Goal: Task Accomplishment & Management: Use online tool/utility

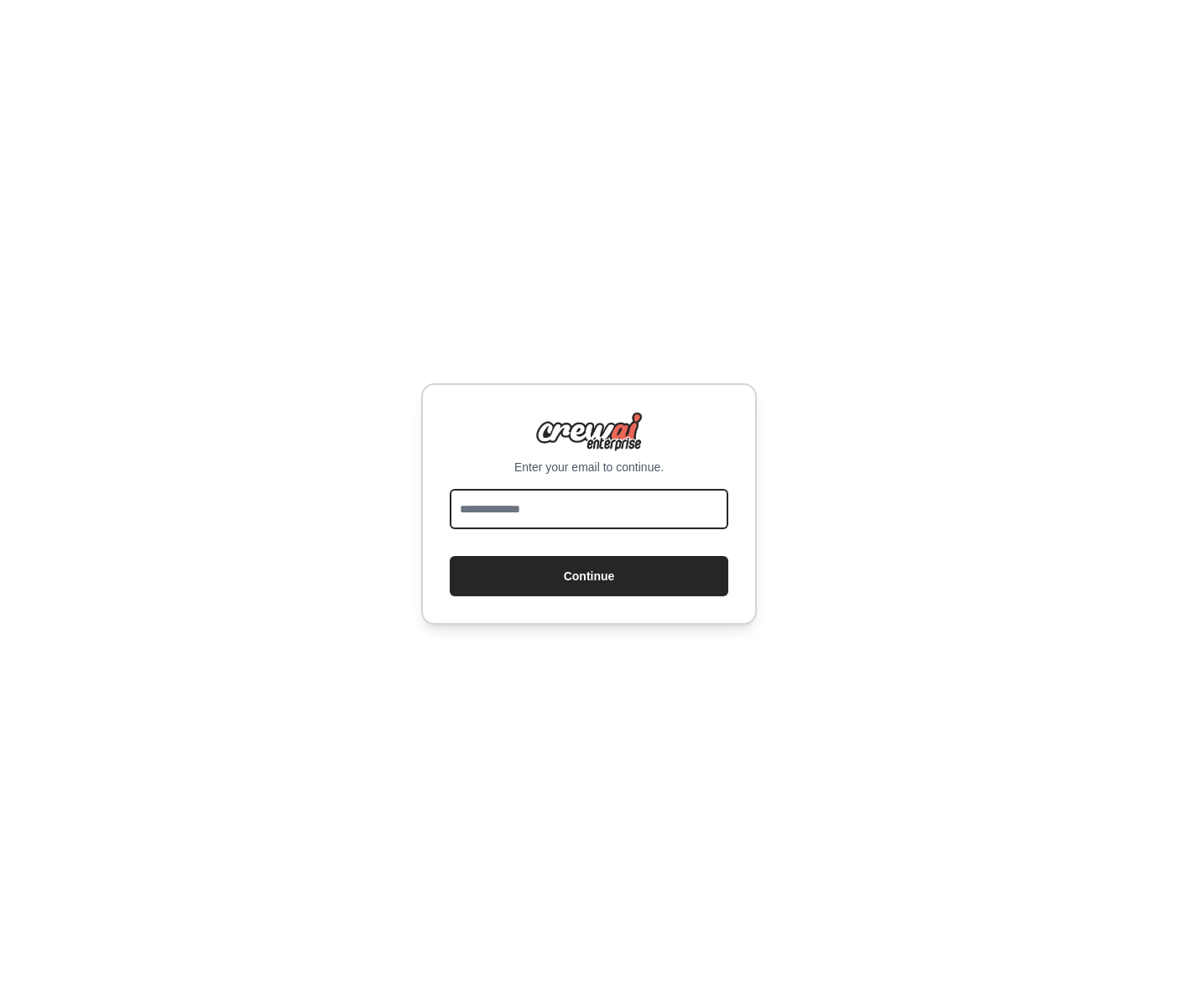
click at [604, 512] on input "email" at bounding box center [589, 510] width 279 height 40
type input "**********"
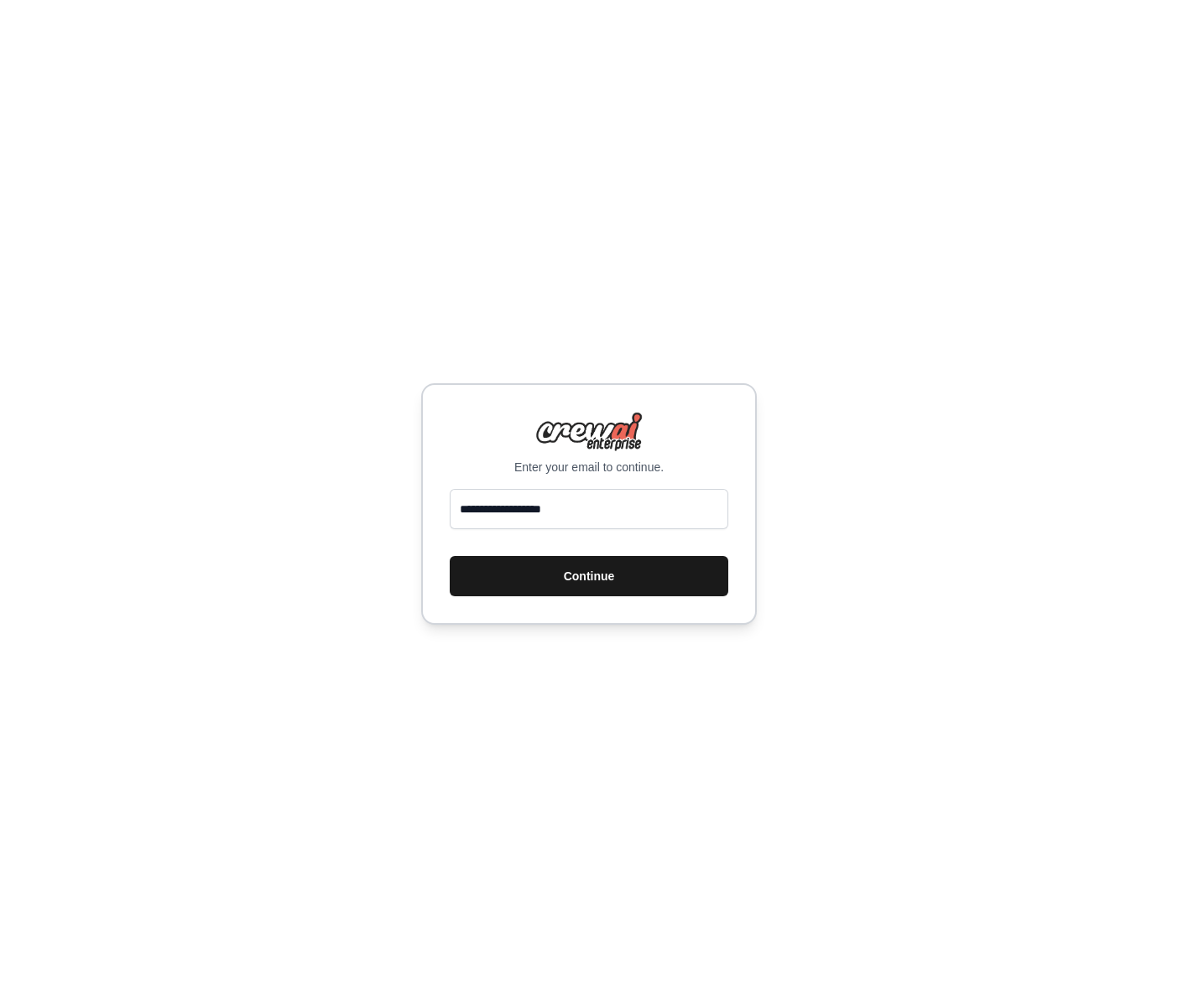
click at [589, 581] on button "Continue" at bounding box center [589, 576] width 279 height 40
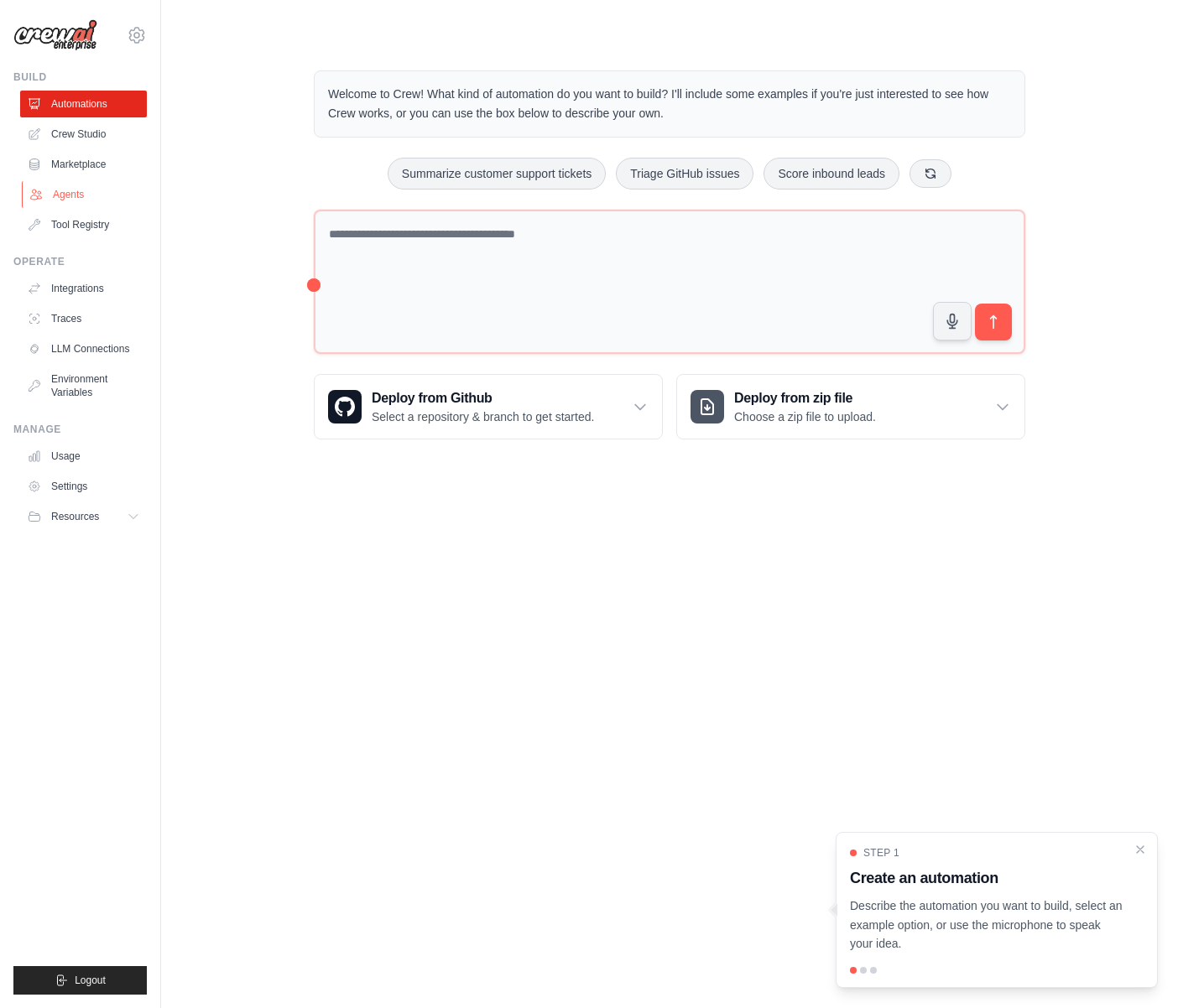
click at [81, 197] on link "Agents" at bounding box center [85, 194] width 127 height 27
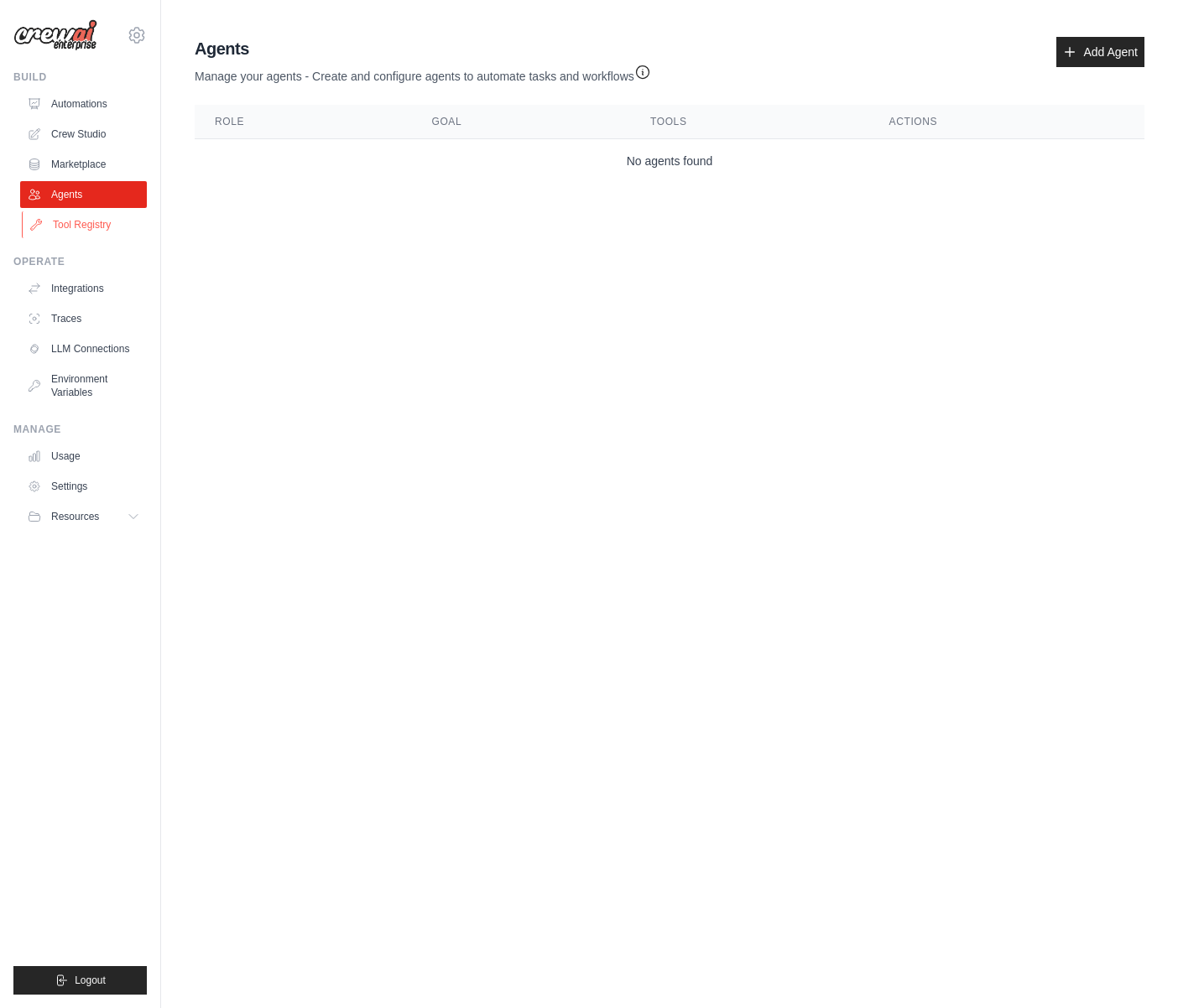
click at [70, 229] on link "Tool Registry" at bounding box center [85, 224] width 127 height 27
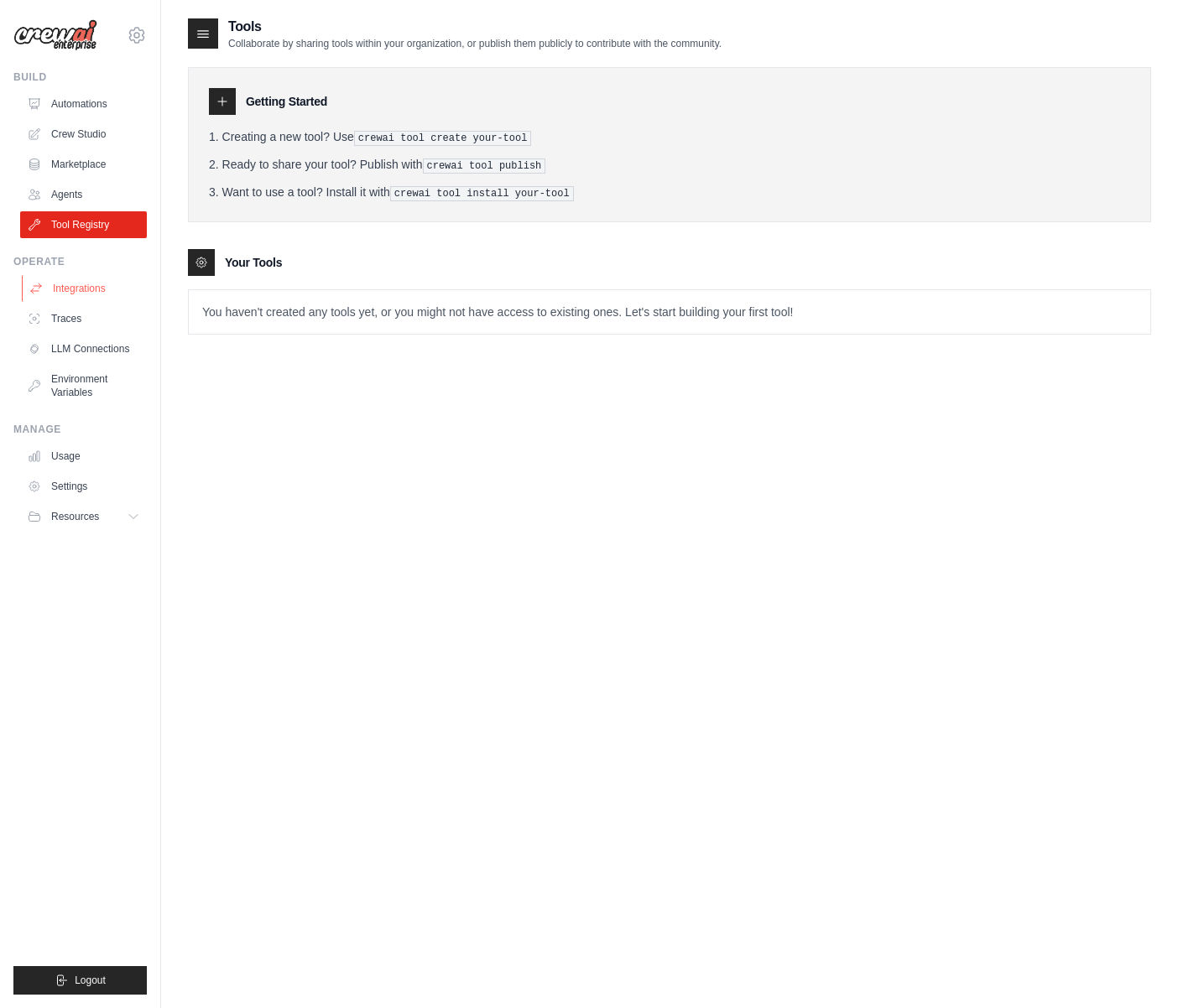
click at [74, 286] on link "Integrations" at bounding box center [85, 288] width 127 height 27
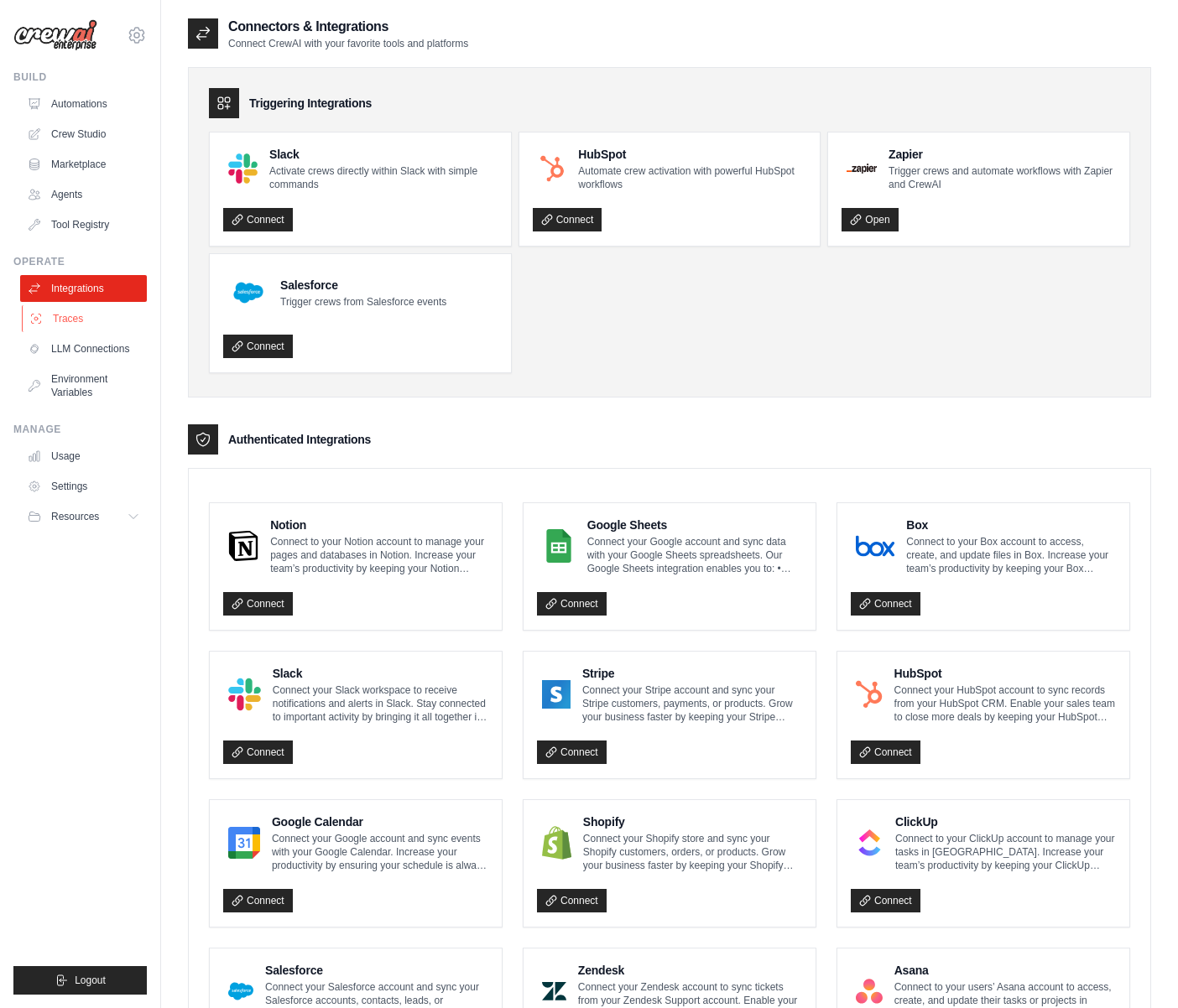
click at [124, 324] on link "Traces" at bounding box center [85, 319] width 127 height 27
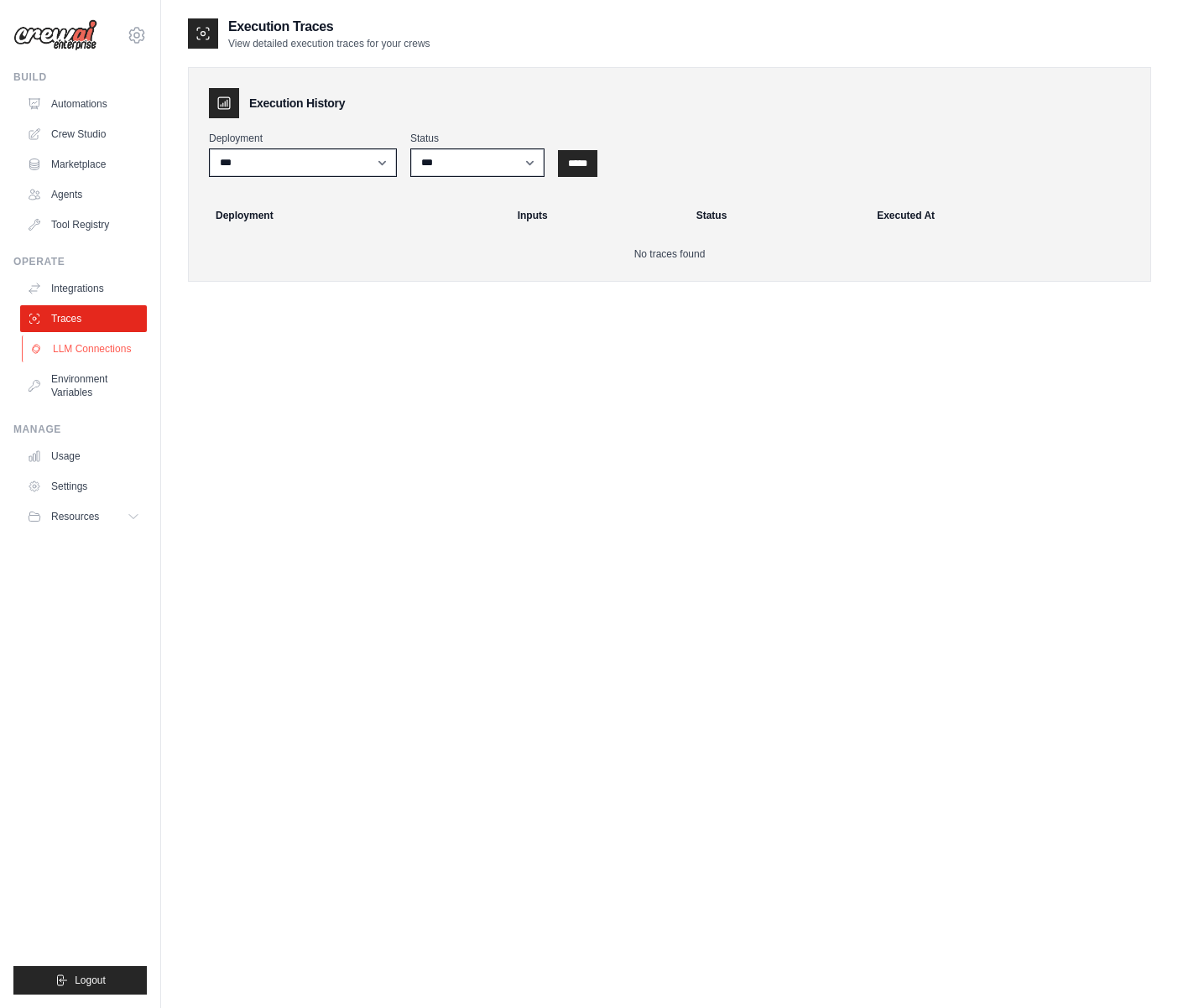
click at [112, 360] on link "LLM Connections" at bounding box center [85, 349] width 127 height 27
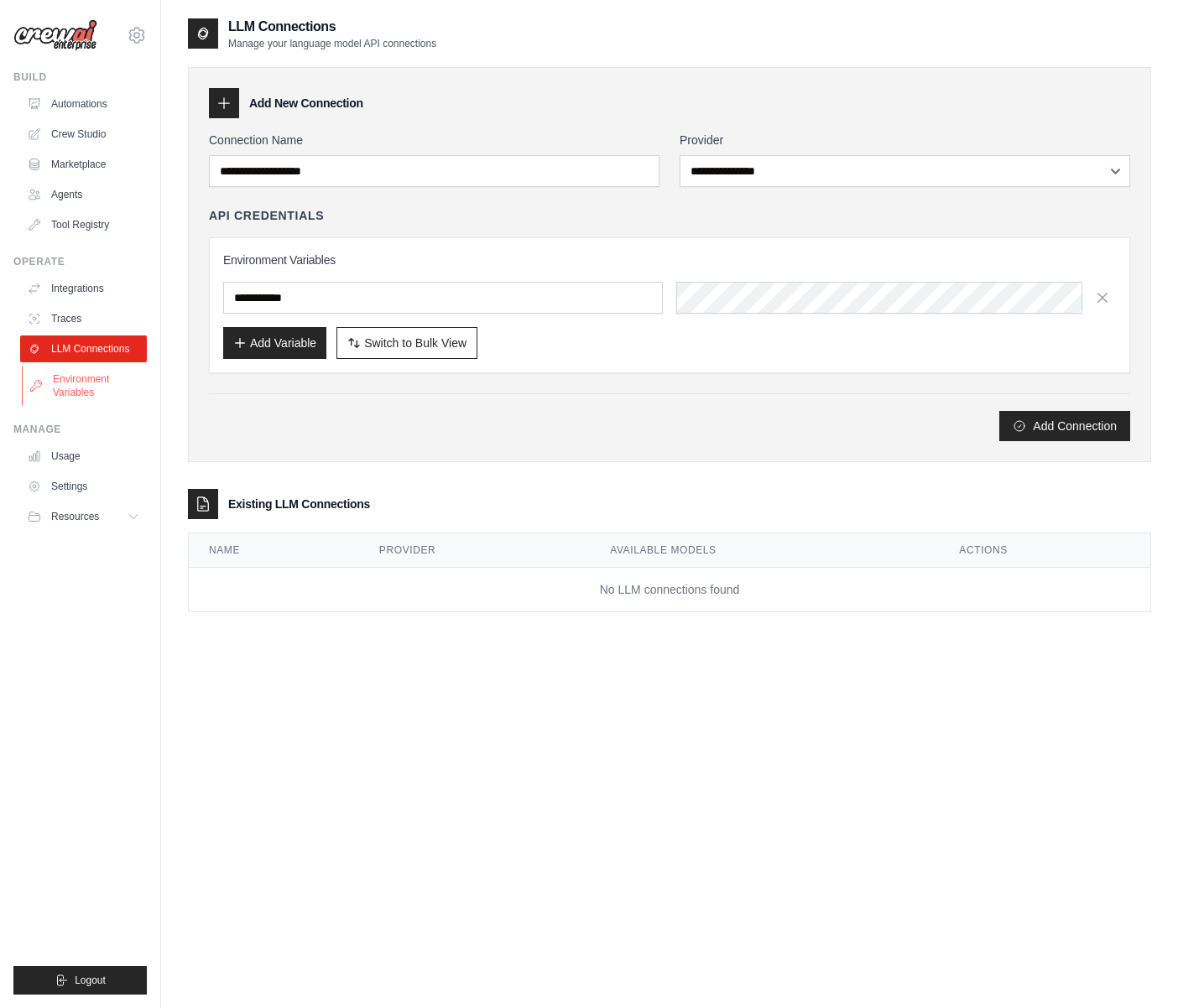
click at [96, 382] on link "Environment Variables" at bounding box center [85, 386] width 127 height 40
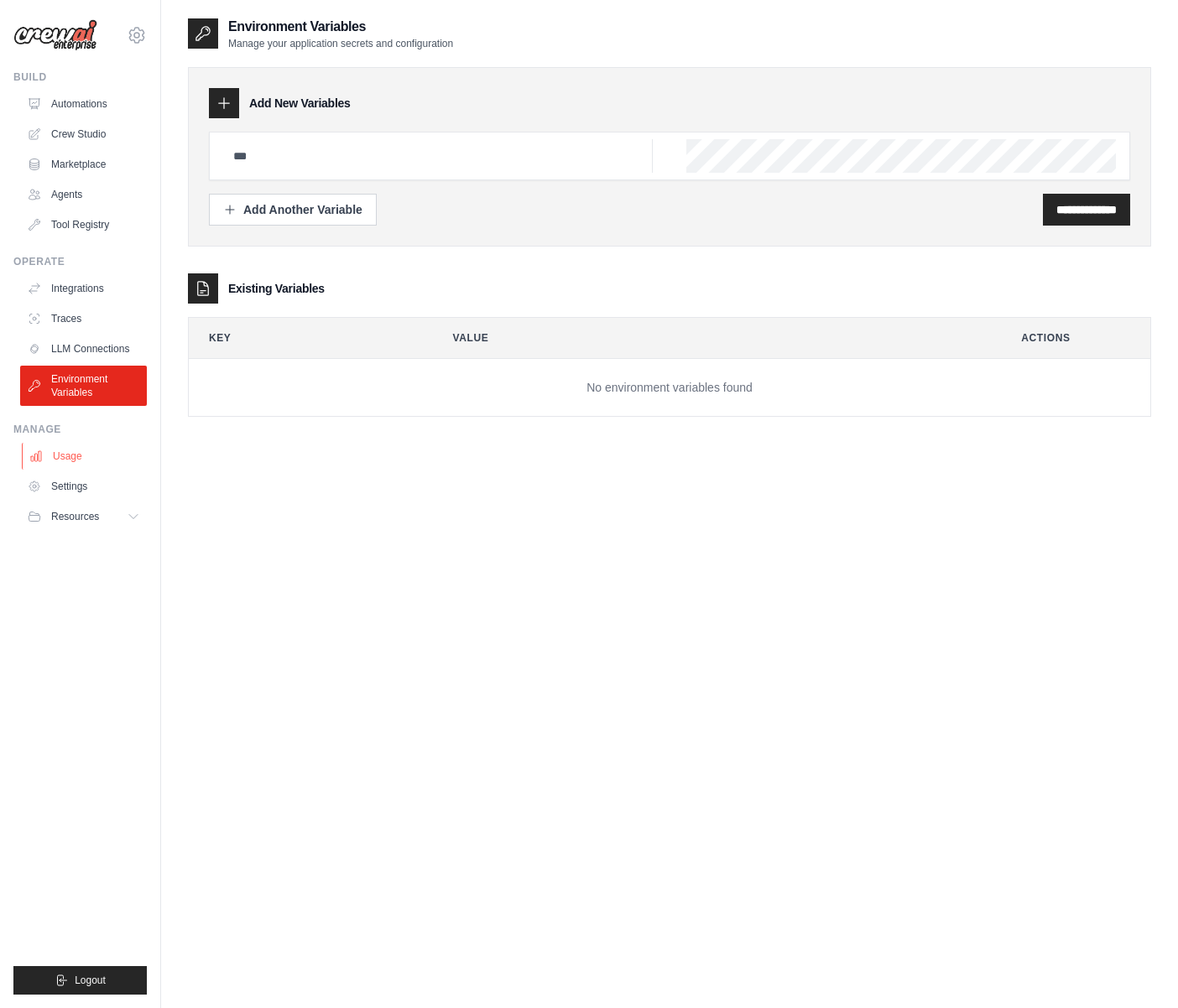
click at [88, 458] on link "Usage" at bounding box center [85, 456] width 127 height 27
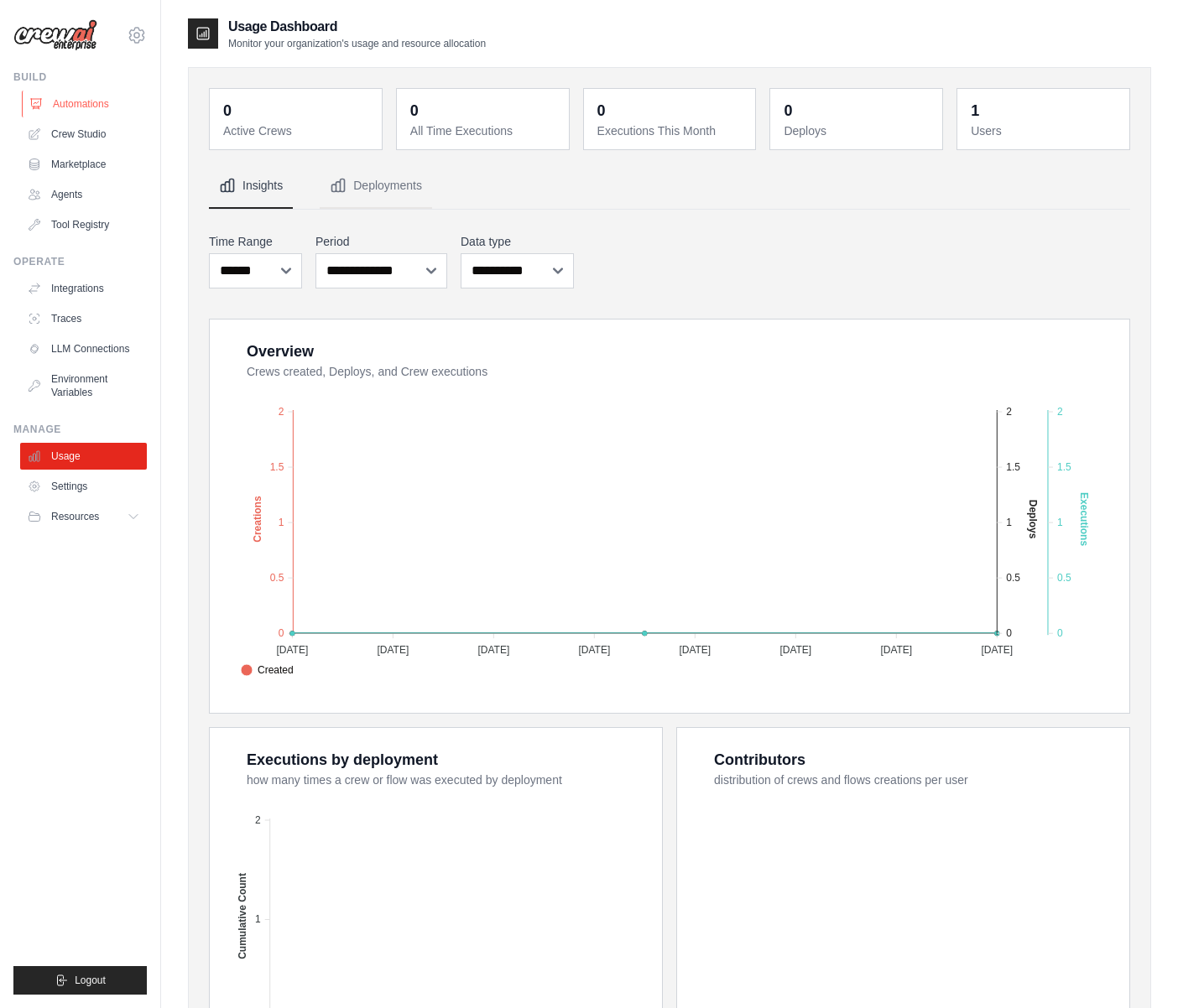
click at [90, 99] on link "Automations" at bounding box center [85, 103] width 127 height 27
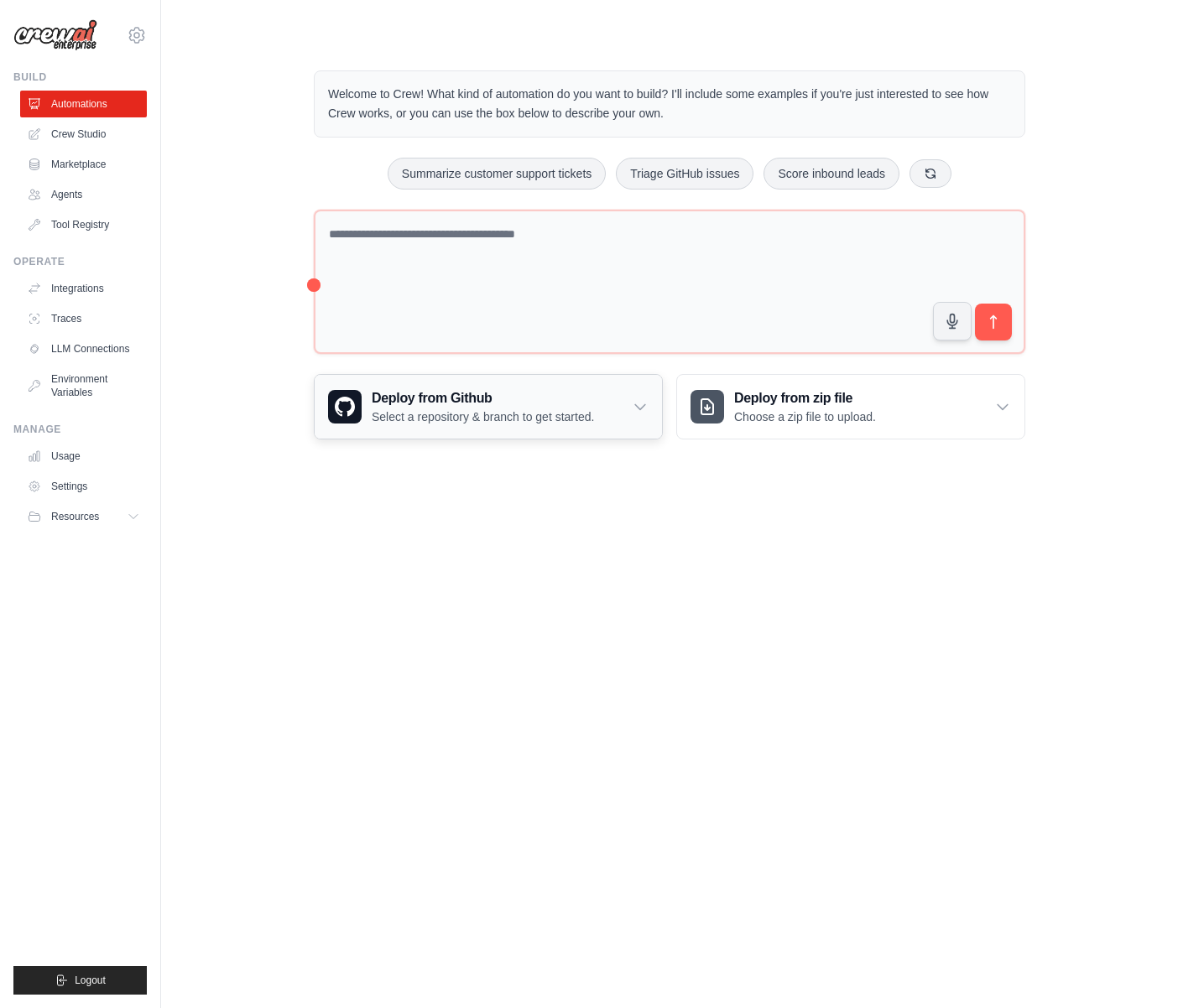
click at [435, 410] on p "Select a repository & branch to get started." at bounding box center [483, 417] width 222 height 17
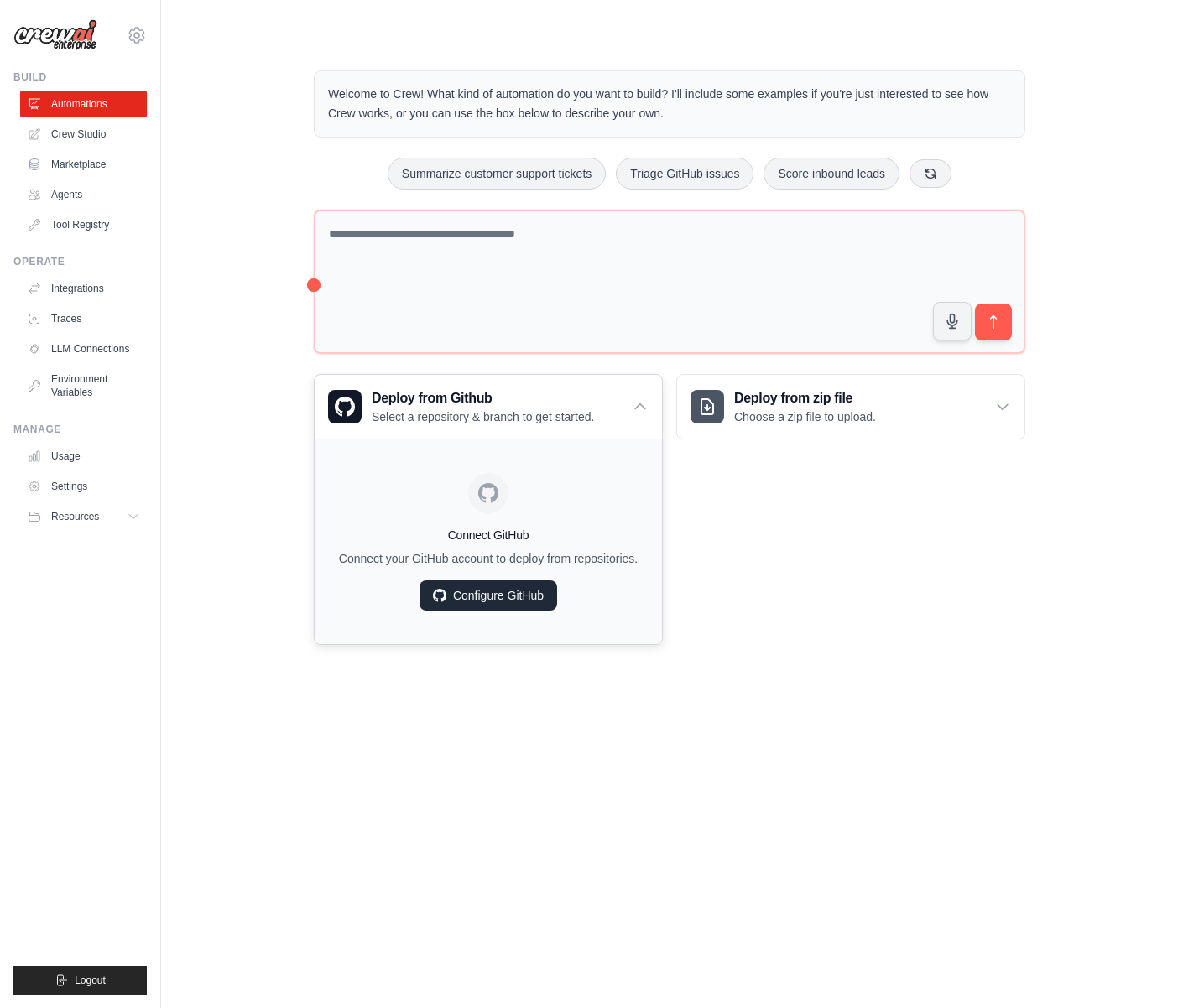
click at [469, 592] on link "Configure GitHub" at bounding box center [488, 596] width 138 height 30
click at [467, 594] on link "Configure GitHub" at bounding box center [488, 596] width 138 height 30
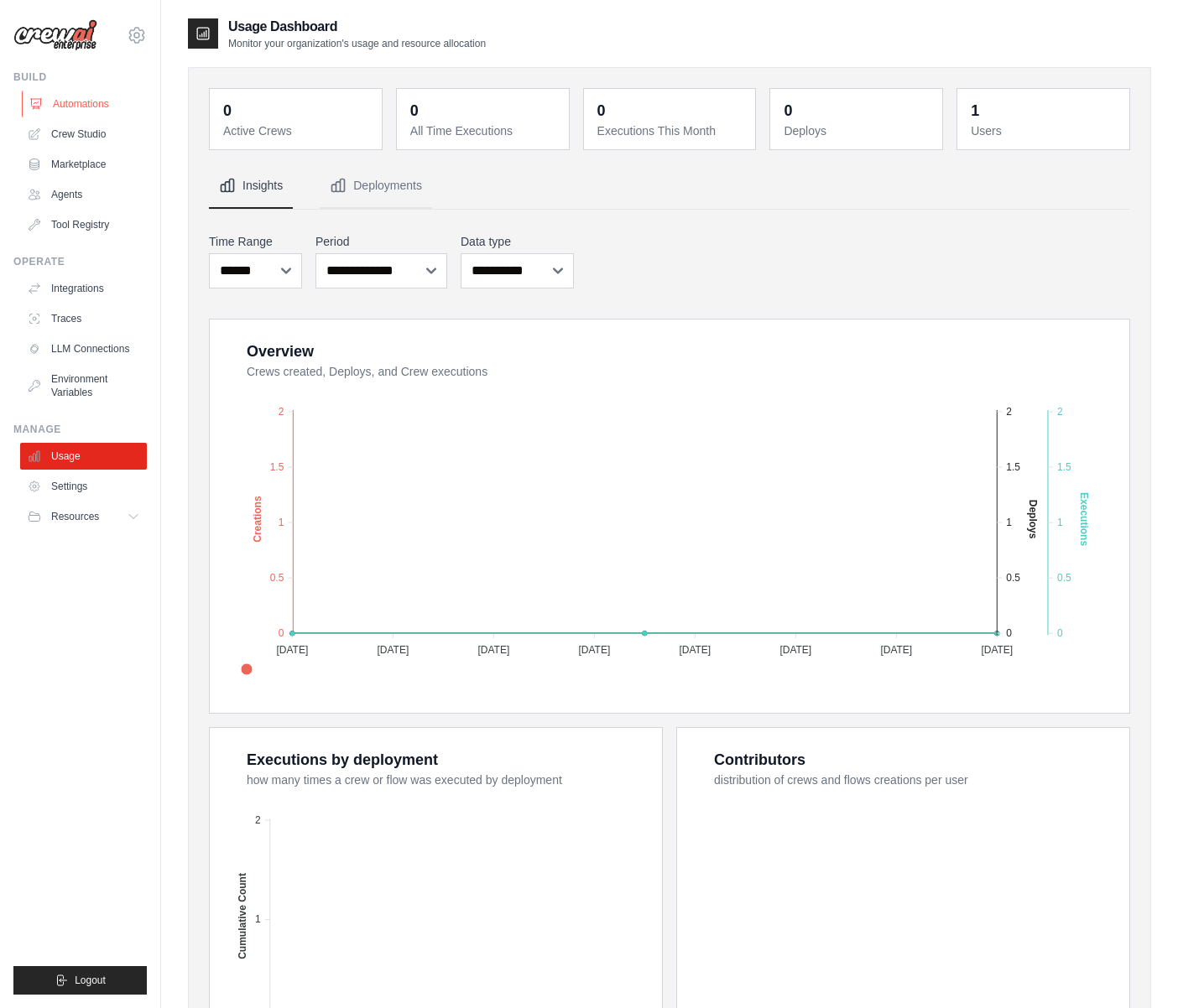
click at [97, 111] on link "Automations" at bounding box center [85, 103] width 127 height 27
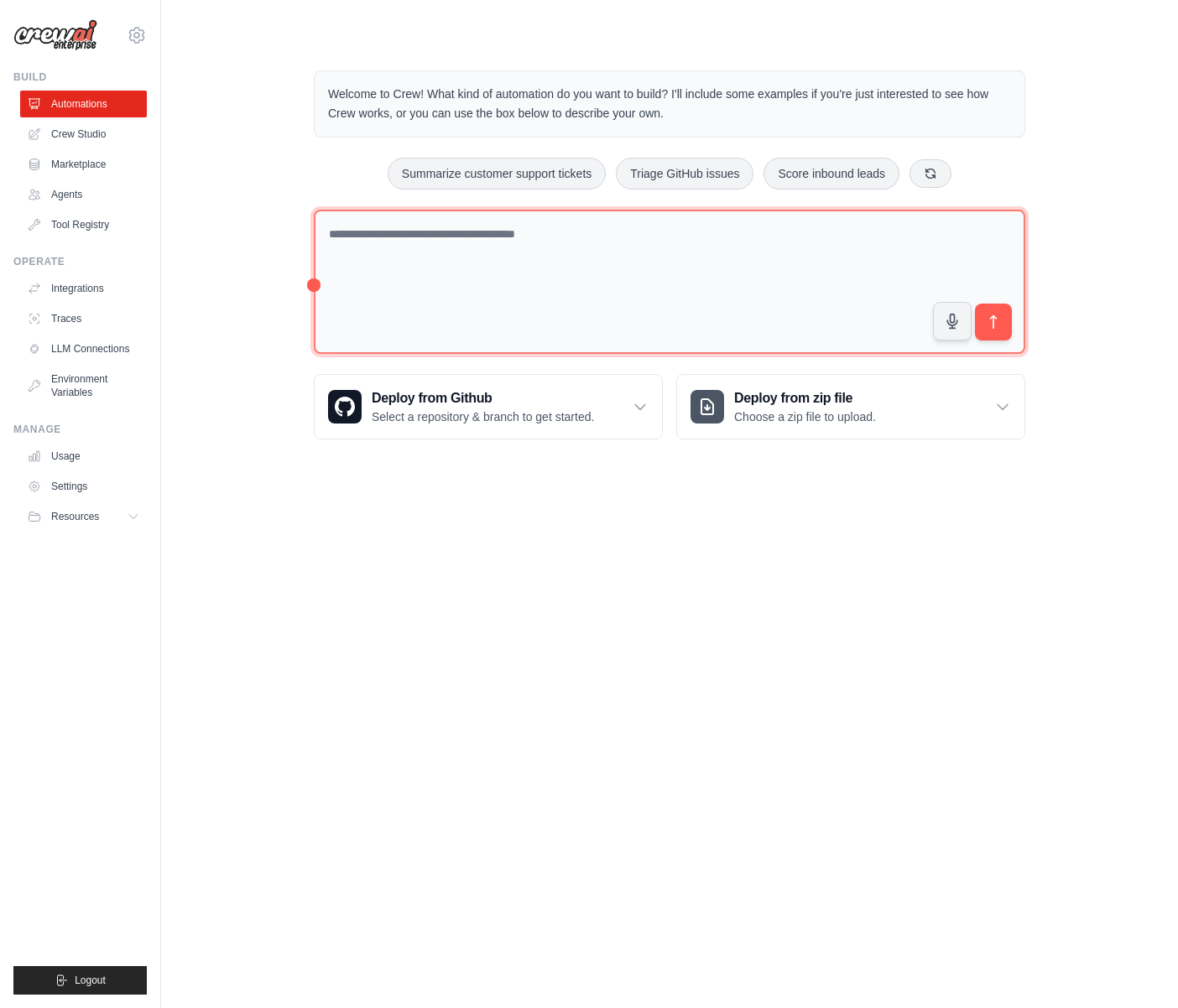
click at [476, 264] on textarea at bounding box center [669, 282] width 711 height 145
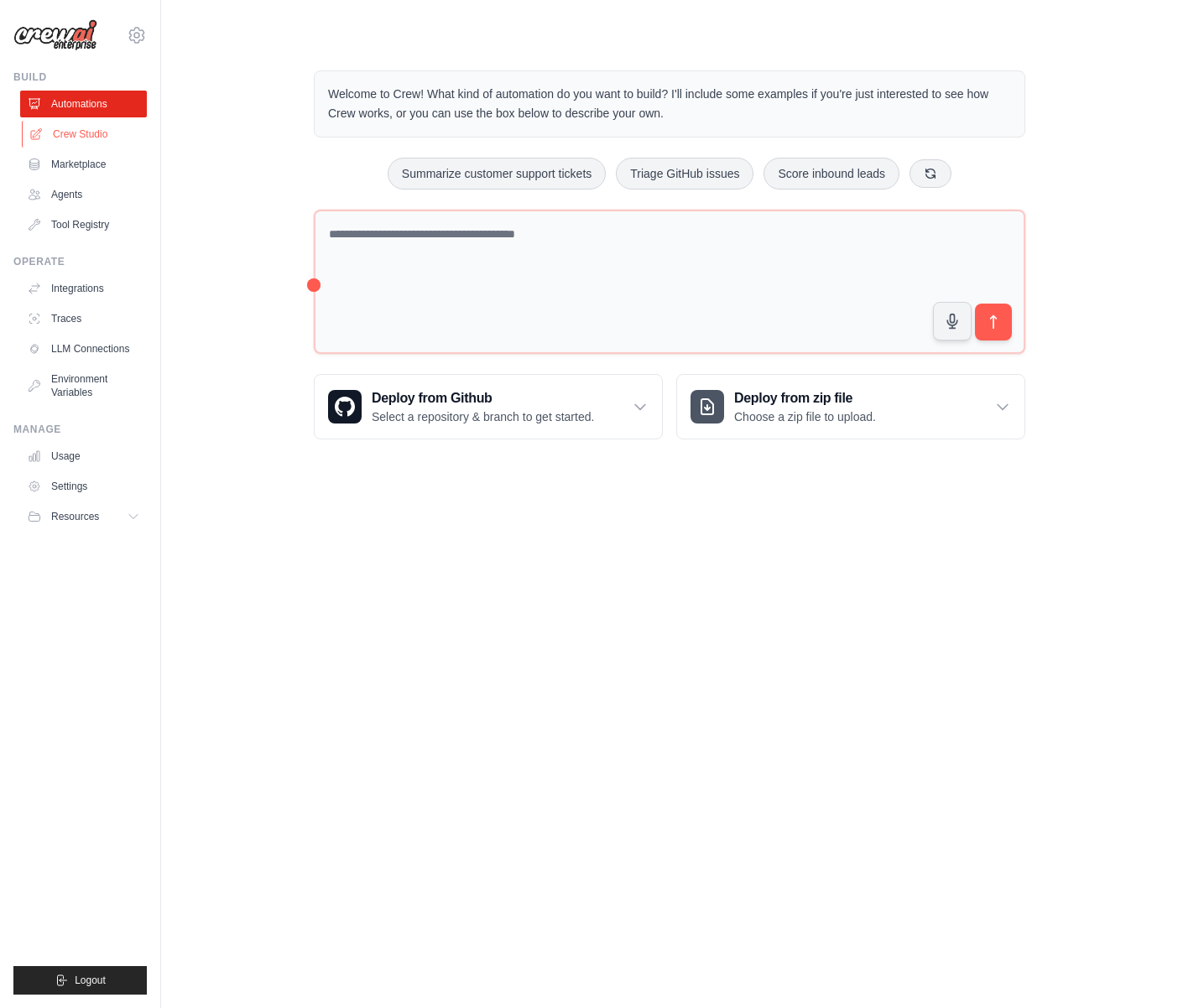
click at [109, 144] on link "Crew Studio" at bounding box center [85, 134] width 127 height 27
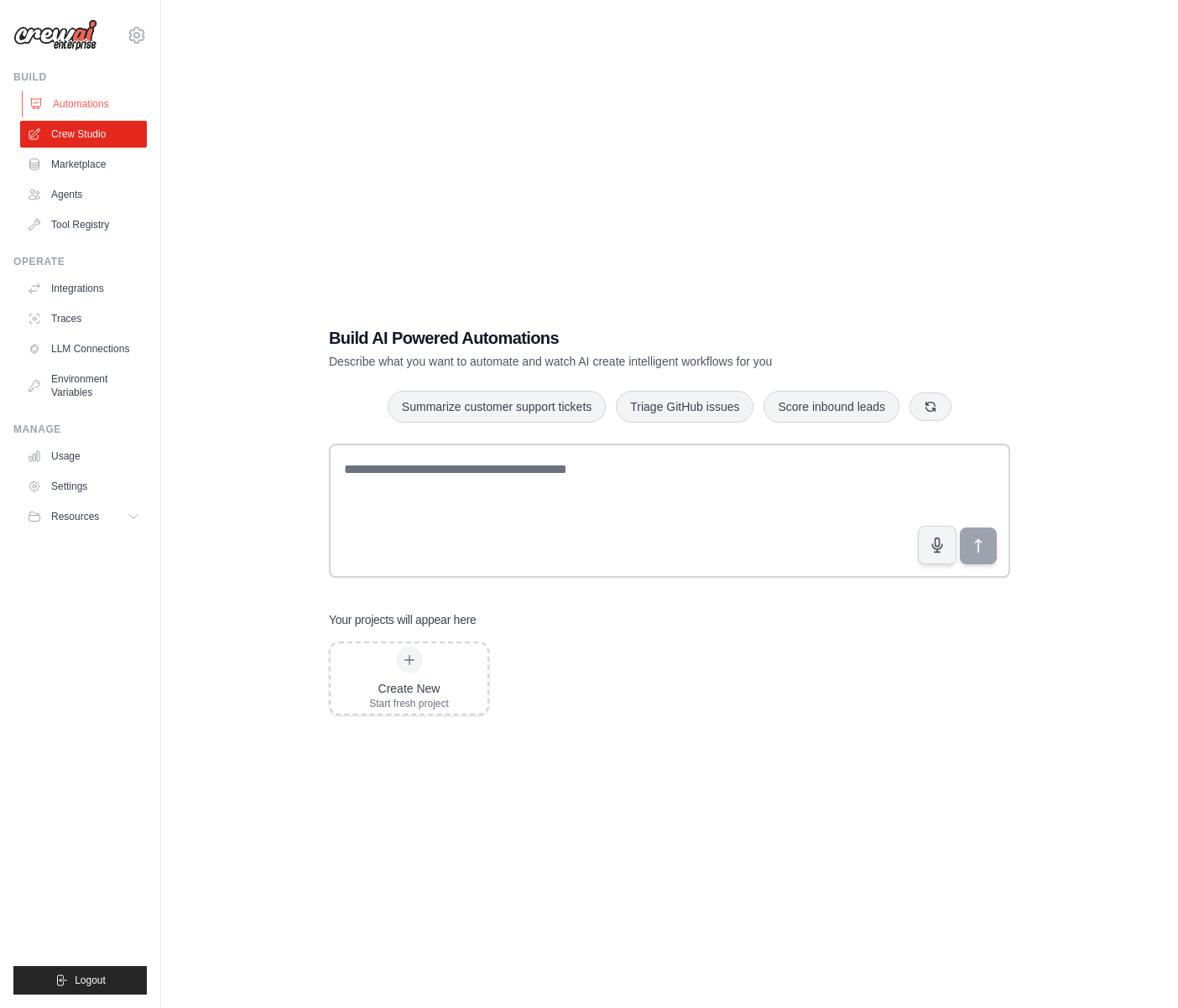
click at [121, 97] on link "Automations" at bounding box center [85, 103] width 127 height 27
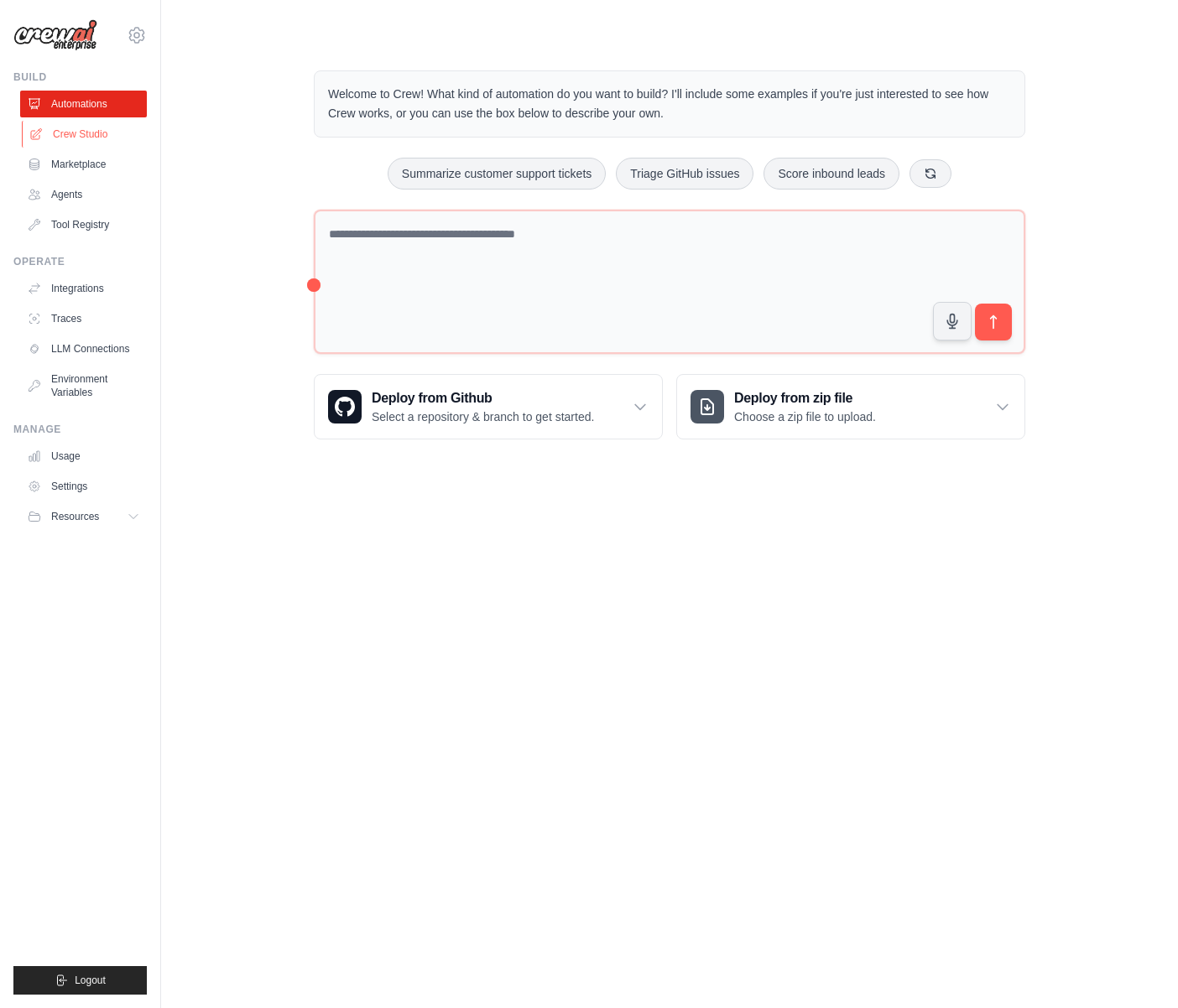
click at [109, 128] on link "Crew Studio" at bounding box center [85, 134] width 127 height 27
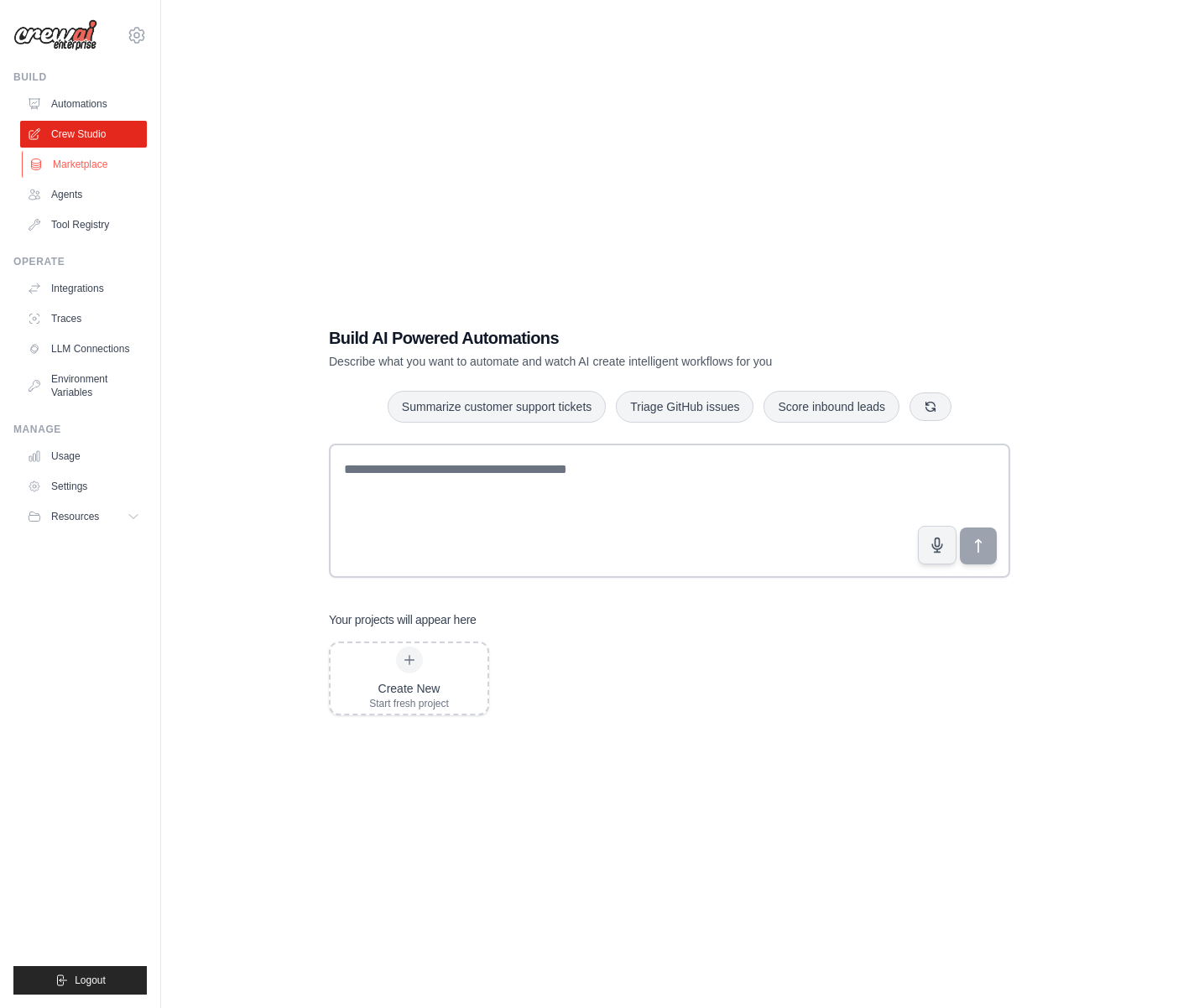
click at [97, 157] on link "Marketplace" at bounding box center [85, 164] width 127 height 27
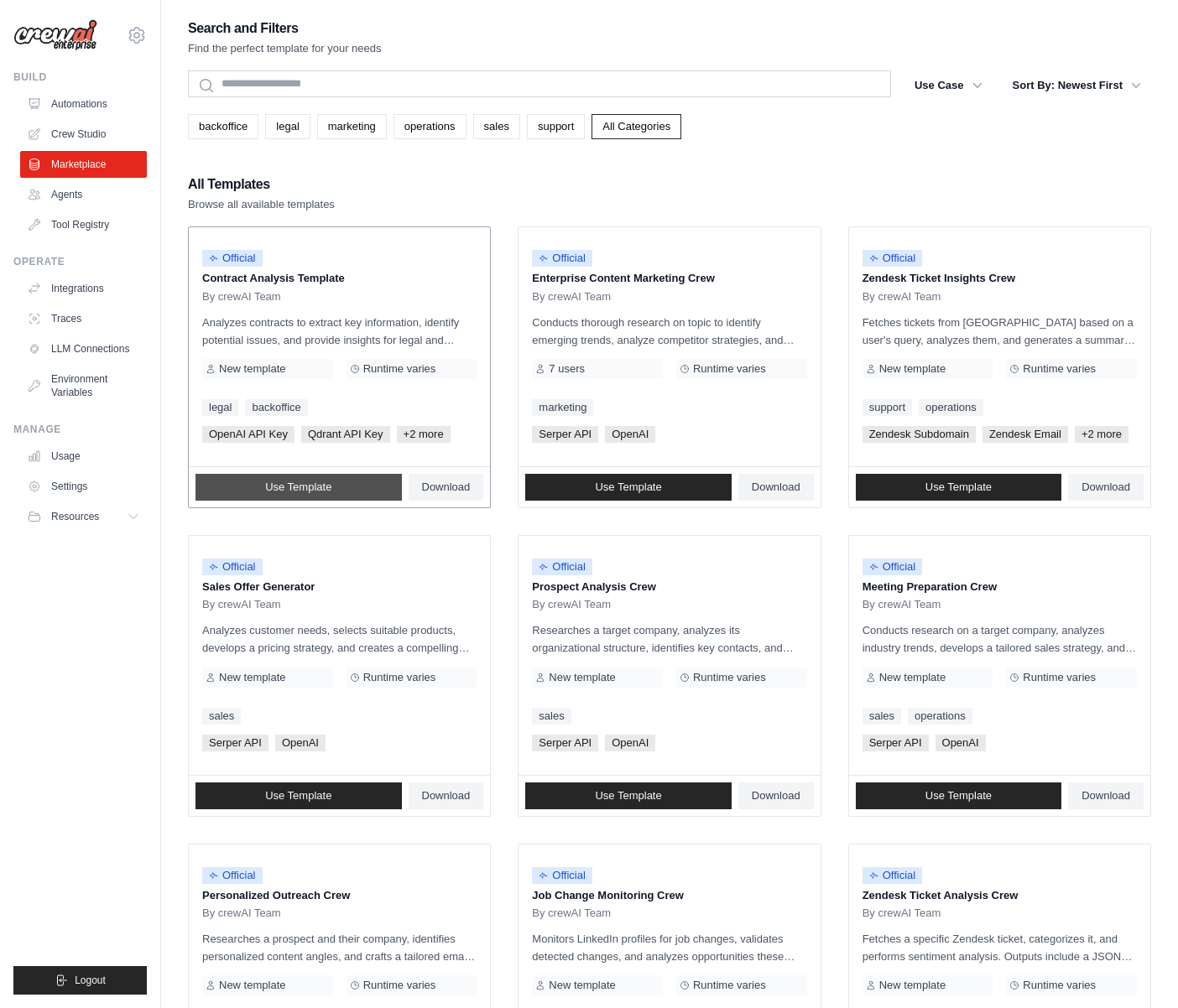
click at [331, 479] on link "Use Template" at bounding box center [299, 487] width 207 height 27
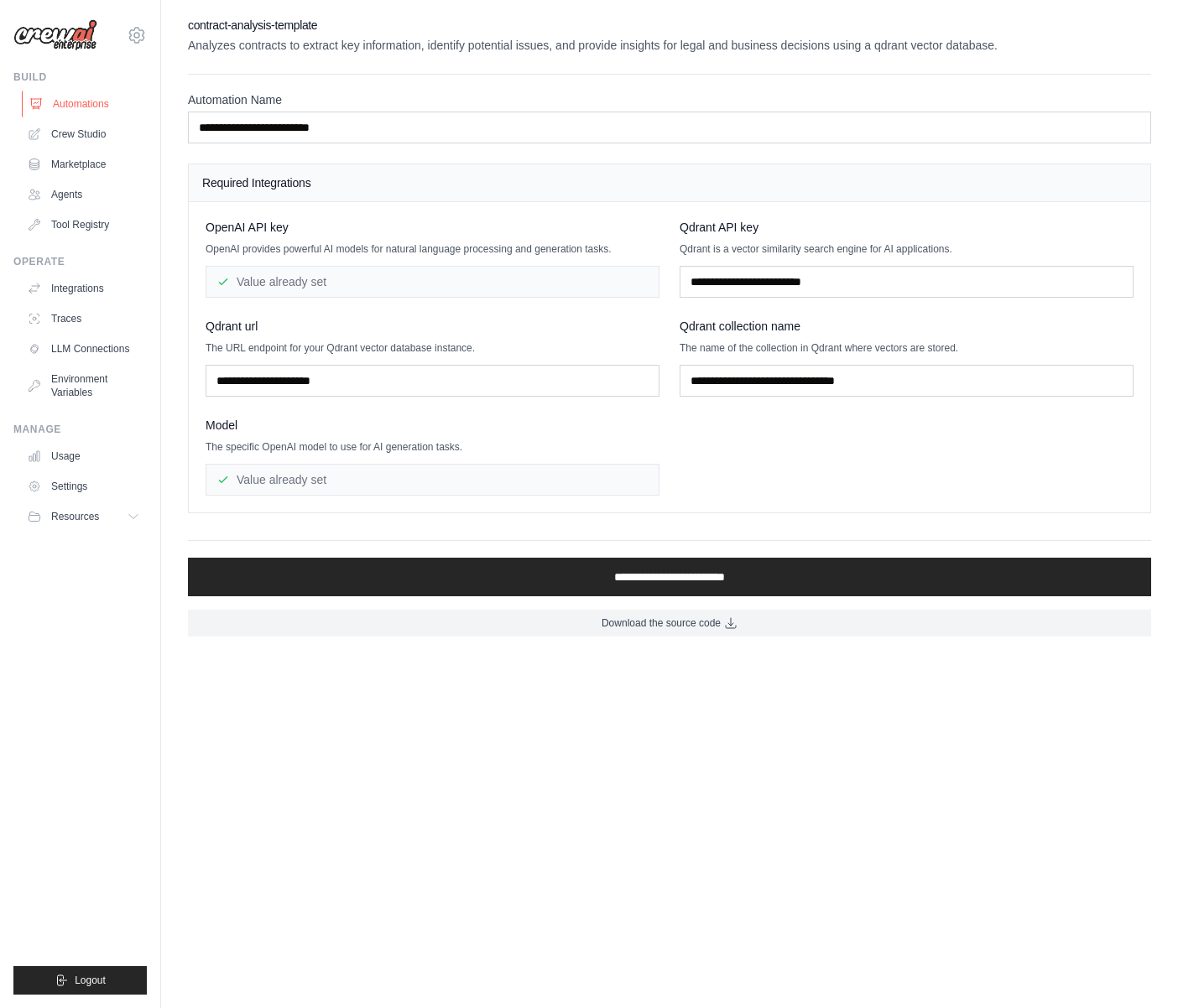
click at [96, 113] on link "Automations" at bounding box center [85, 103] width 127 height 27
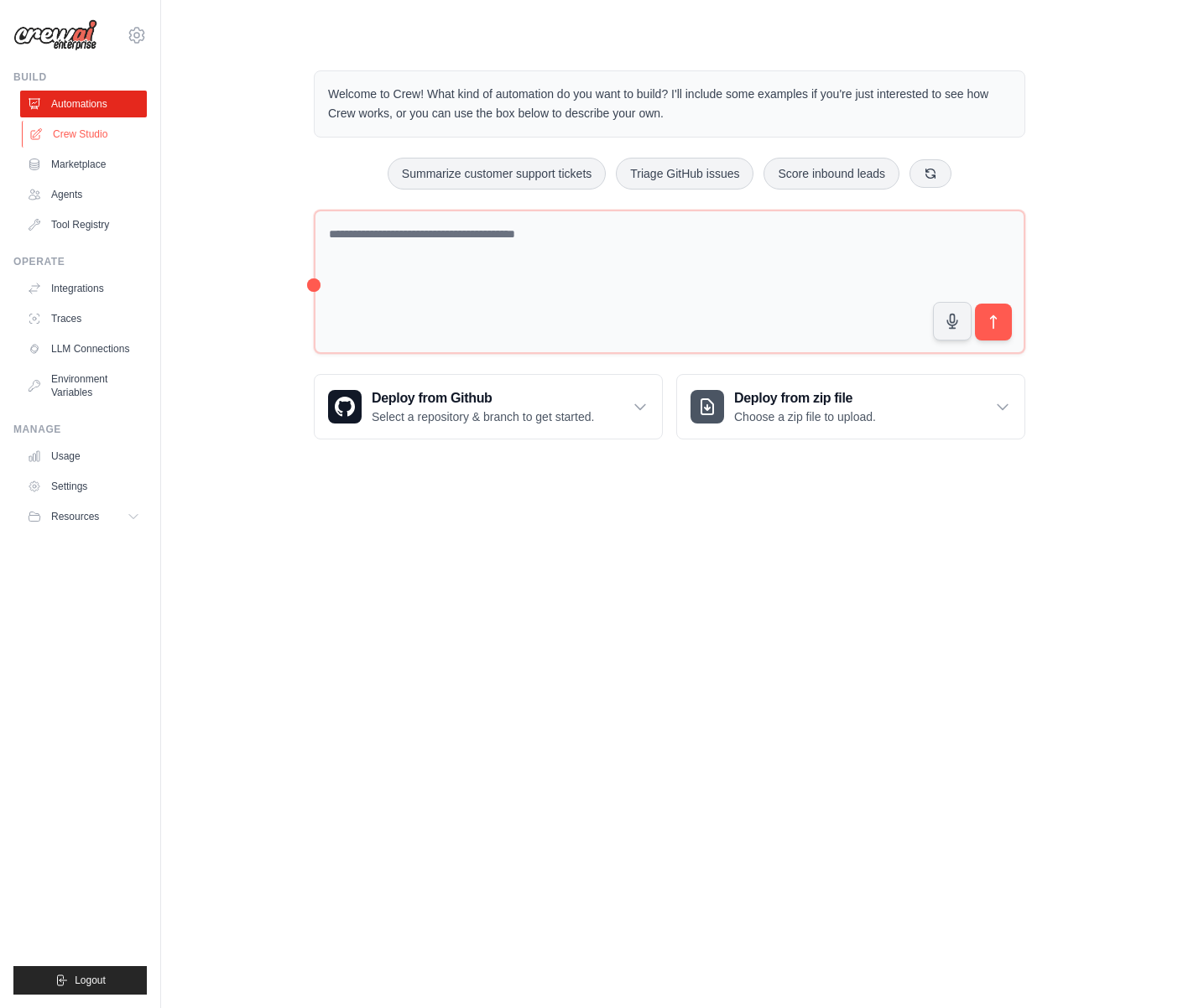
click at [89, 137] on link "Crew Studio" at bounding box center [85, 134] width 127 height 27
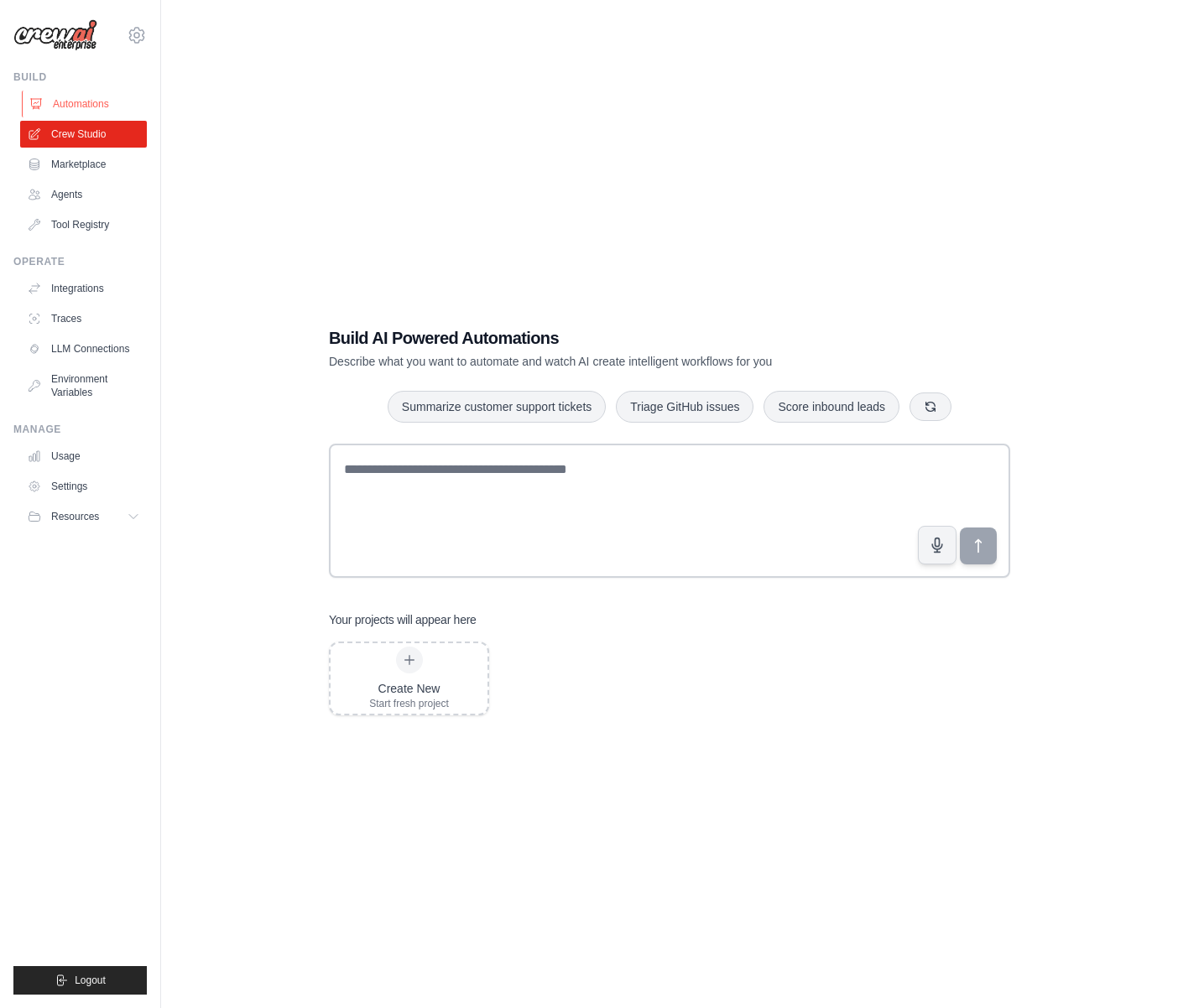
click at [96, 111] on link "Automations" at bounding box center [85, 103] width 127 height 27
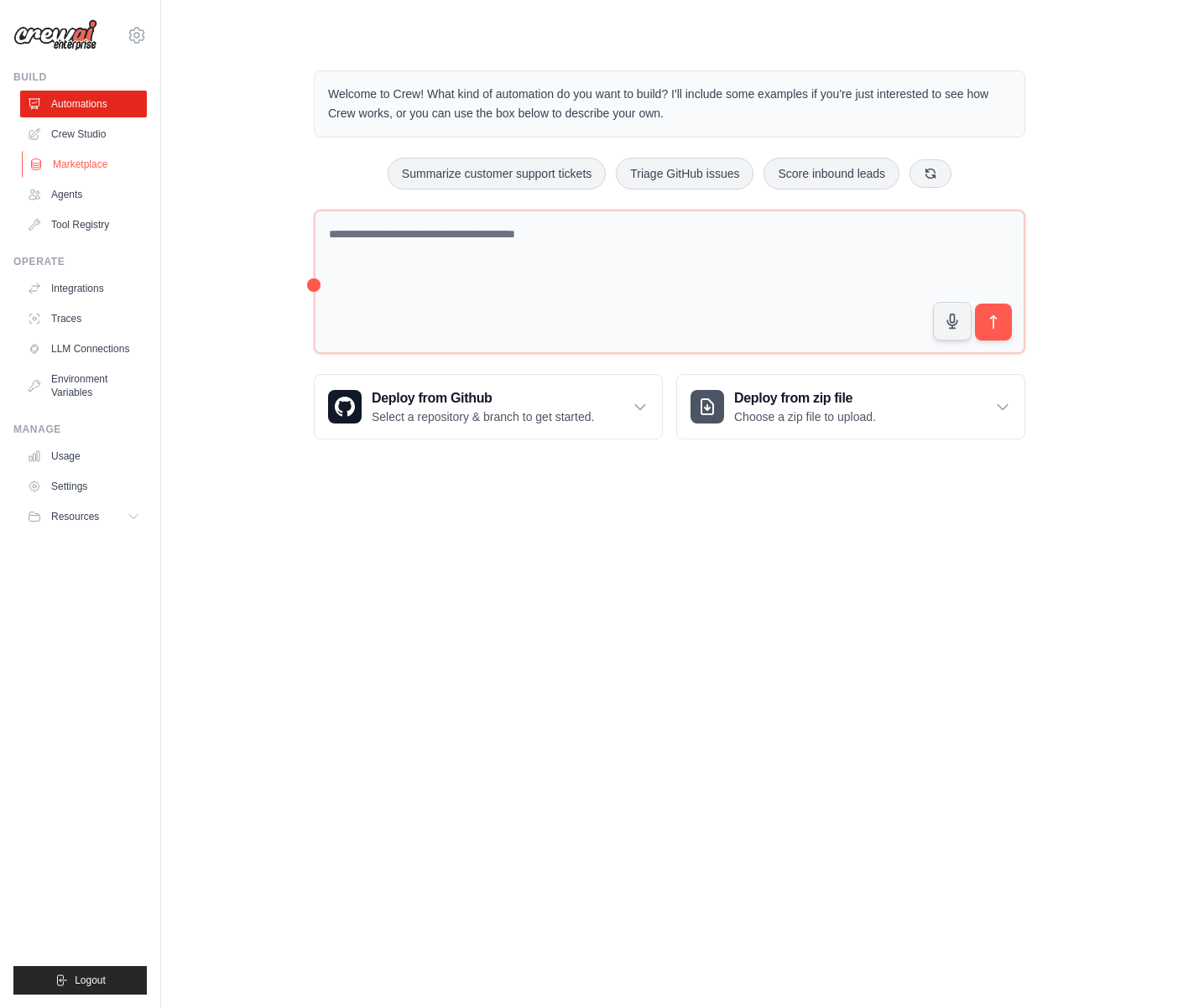
click at [83, 151] on link "Marketplace" at bounding box center [85, 164] width 127 height 27
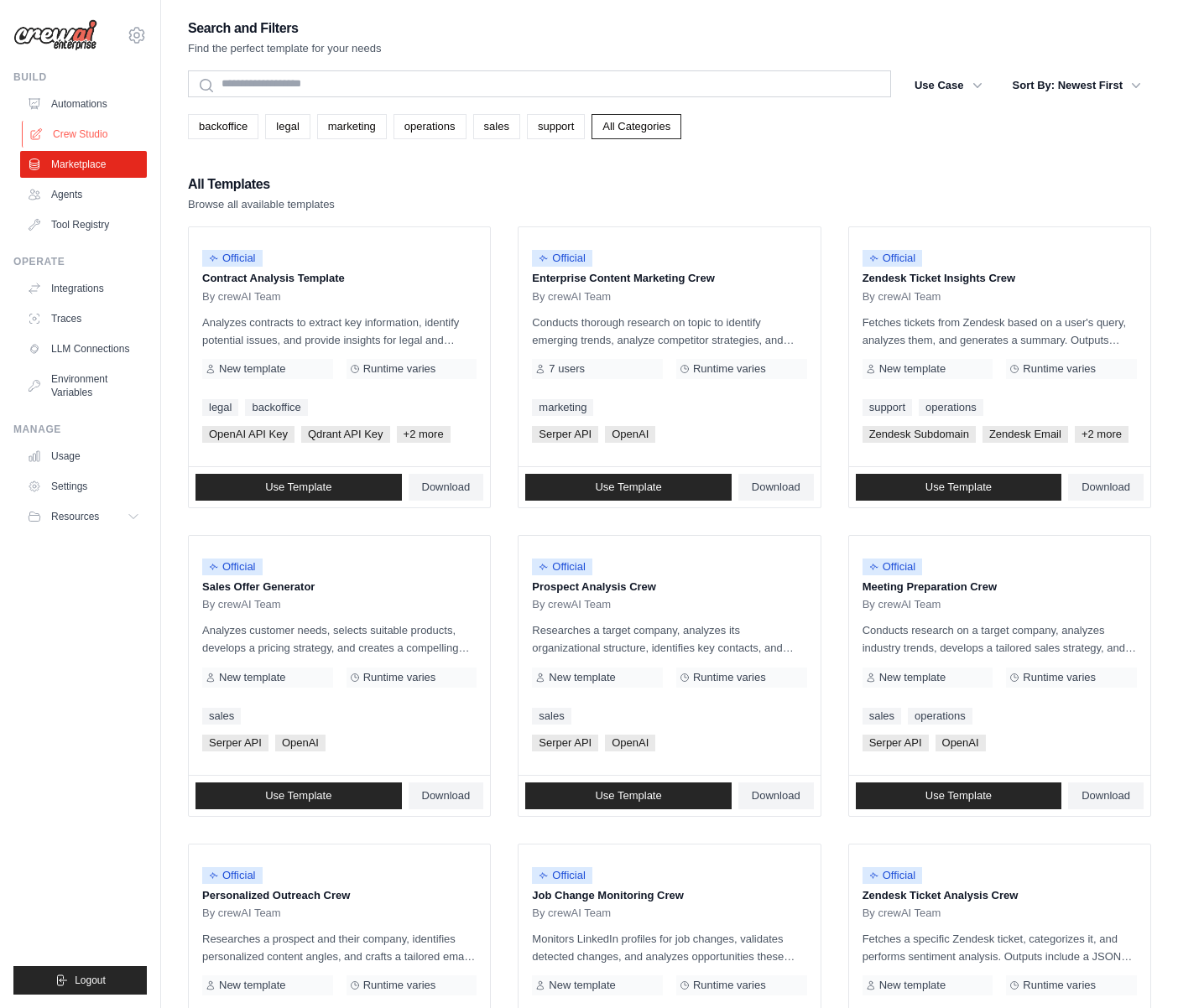
click at [88, 134] on link "Crew Studio" at bounding box center [85, 134] width 127 height 27
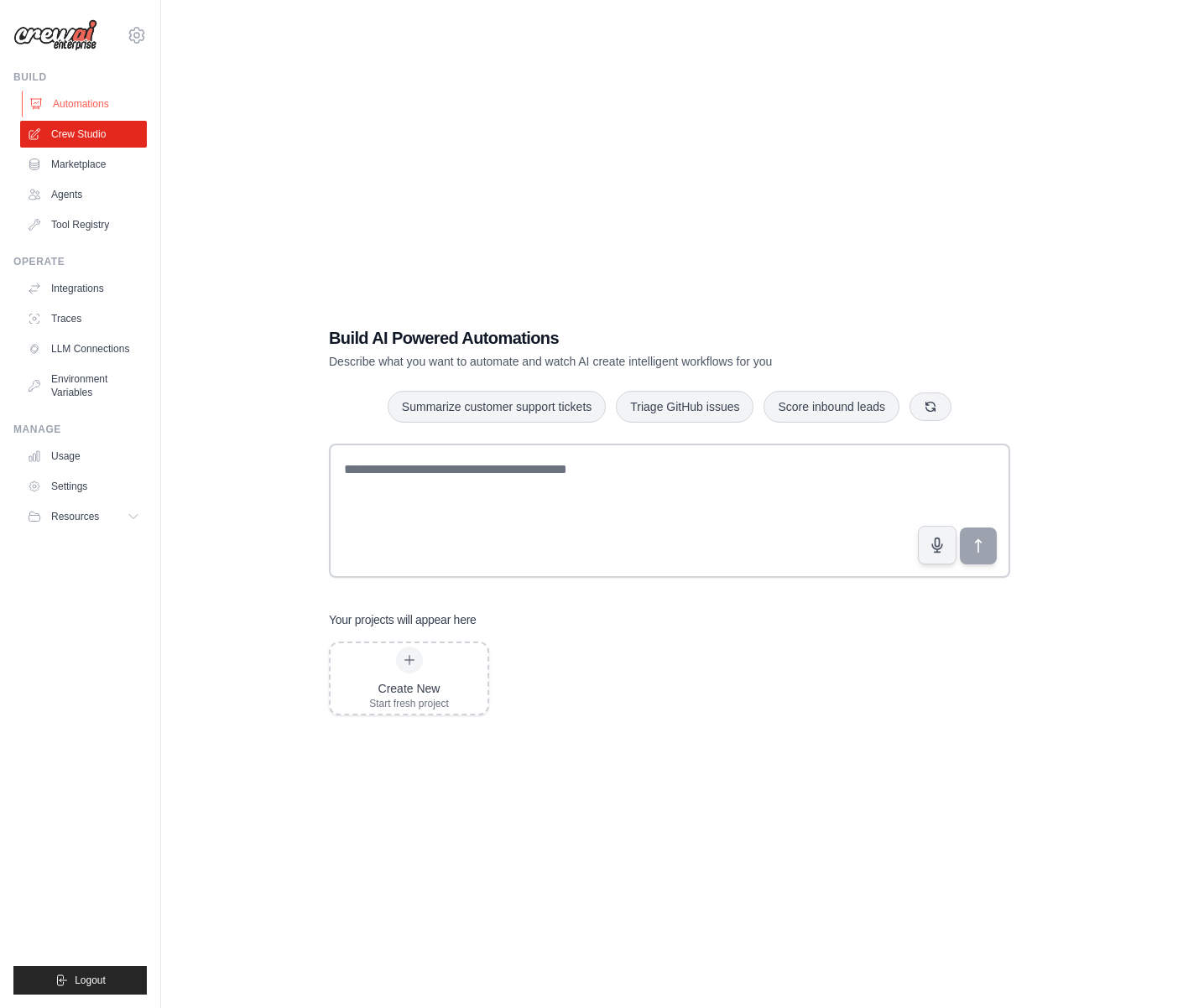
click at [99, 102] on link "Automations" at bounding box center [85, 103] width 127 height 27
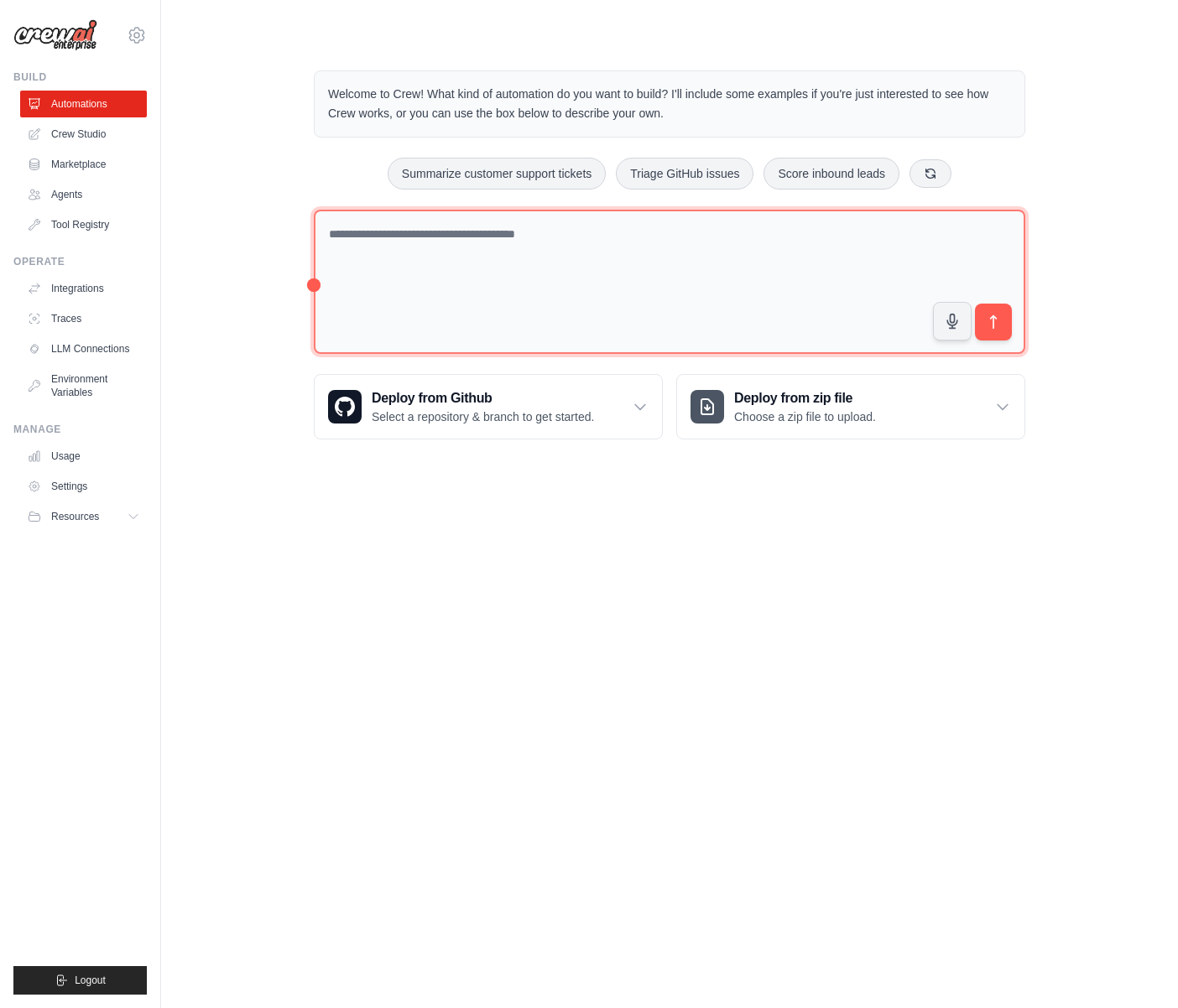
click at [364, 243] on textarea at bounding box center [669, 282] width 711 height 145
